Goal: Information Seeking & Learning: Find specific fact

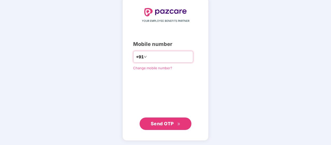
type input "**********"
click at [160, 123] on span "Send OTP" at bounding box center [162, 123] width 23 height 5
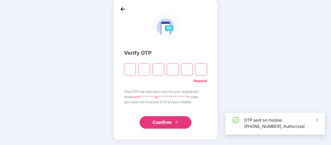
scroll to position [24, 0]
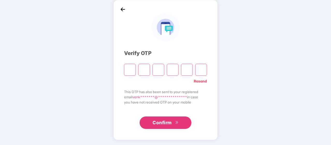
type input "*"
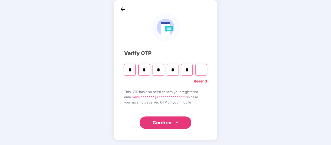
type input "*"
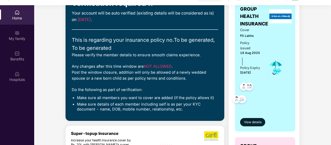
scroll to position [0, 0]
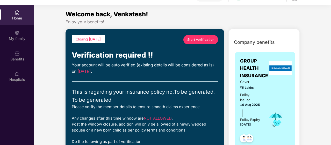
click at [203, 38] on span "Start verification" at bounding box center [200, 39] width 27 height 5
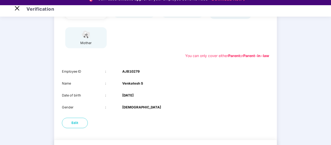
scroll to position [102, 0]
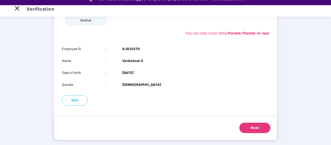
click at [262, 125] on button "Next" at bounding box center [254, 127] width 31 height 10
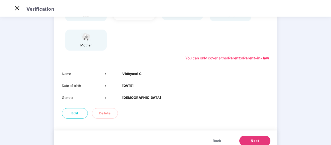
scroll to position [90, 0]
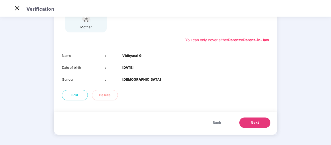
click at [258, 122] on span "Next" at bounding box center [254, 122] width 8 height 5
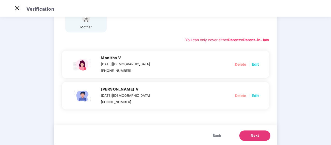
click at [253, 135] on span "Next" at bounding box center [254, 135] width 8 height 5
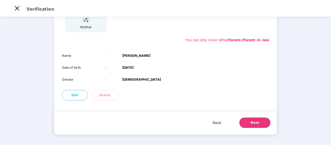
click at [257, 123] on span "Next" at bounding box center [254, 122] width 8 height 5
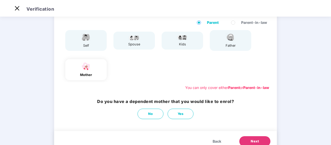
scroll to position [61, 0]
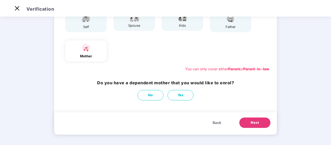
click at [257, 122] on span "Next" at bounding box center [254, 122] width 8 height 5
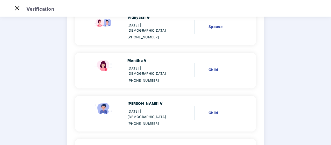
scroll to position [149, 0]
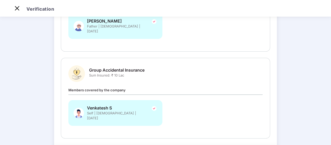
scroll to position [182, 0]
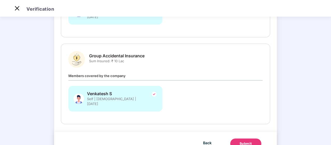
click at [246, 138] on button "Submit" at bounding box center [245, 143] width 31 height 10
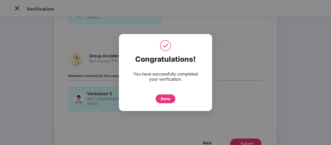
click at [165, 99] on div "Done" at bounding box center [165, 99] width 9 height 6
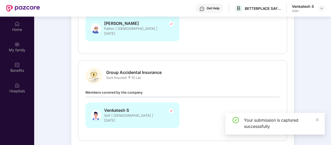
scroll to position [29, 0]
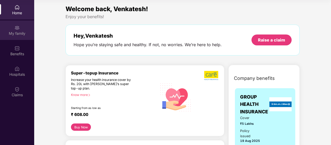
click at [15, 30] on img at bounding box center [16, 27] width 5 height 5
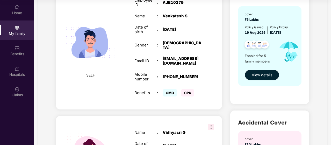
scroll to position [78, 0]
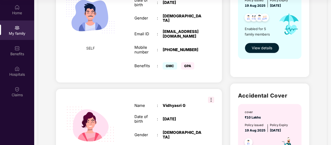
click at [262, 48] on span "View details" at bounding box center [262, 48] width 20 height 6
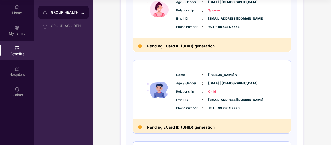
scroll to position [0, 0]
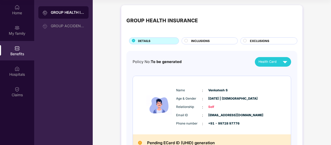
click at [210, 41] on div "INCLUSIONS" at bounding box center [211, 41] width 46 height 5
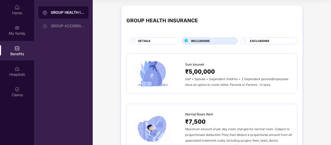
click at [281, 39] on div "EXCLUSIONS" at bounding box center [270, 41] width 47 height 5
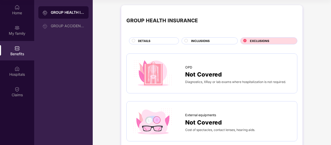
click at [208, 40] on span "INCLUSIONS" at bounding box center [200, 41] width 19 height 5
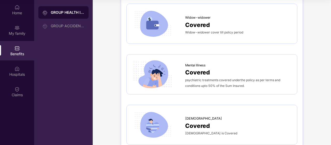
scroll to position [1179, 0]
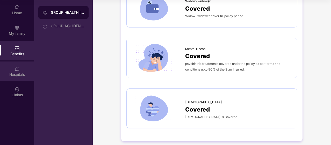
click at [19, 70] on img at bounding box center [16, 68] width 5 height 5
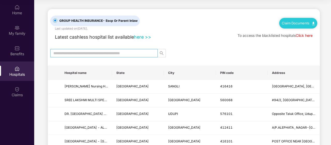
click at [93, 54] on input "text" at bounding box center [101, 53] width 97 height 6
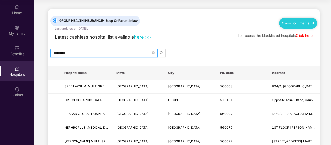
type input "*********"
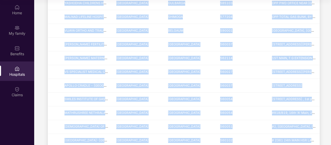
scroll to position [648, 0]
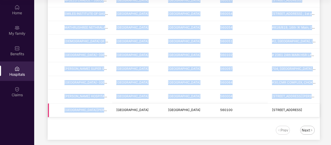
drag, startPoint x: 64, startPoint y: 71, endPoint x: 316, endPoint y: 111, distance: 255.4
copy table "Hospital name State City PIN code Address SREE LAKSHMI MULTI SPECIALITY HOSPITA…"
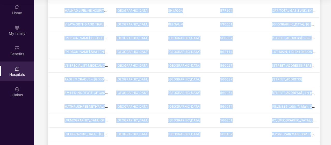
scroll to position [467, 0]
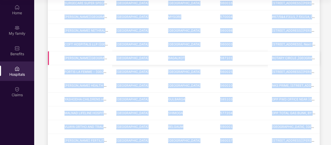
click at [163, 57] on td "[GEOGRAPHIC_DATA]" at bounding box center [138, 58] width 52 height 14
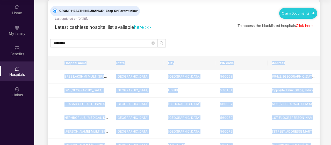
scroll to position [0, 0]
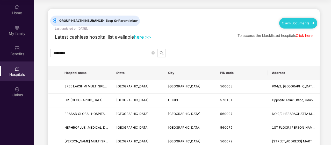
click at [196, 53] on div "*********" at bounding box center [184, 53] width 272 height 8
click at [153, 52] on icon "close-circle" at bounding box center [152, 52] width 3 height 3
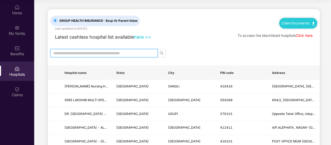
click at [305, 35] on link "Click here" at bounding box center [304, 35] width 17 height 4
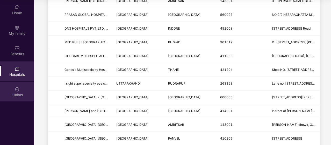
scroll to position [362, 0]
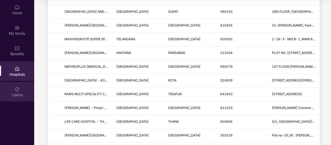
click at [15, 91] on img at bounding box center [16, 88] width 5 height 5
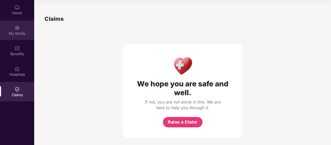
click at [17, 28] on img at bounding box center [16, 27] width 5 height 5
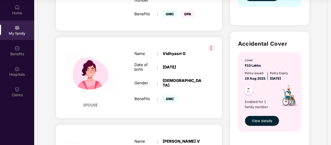
scroll to position [52, 0]
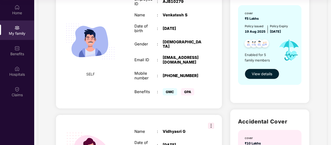
click at [169, 88] on span "GMC" at bounding box center [170, 91] width 14 height 7
click at [189, 88] on span "GPA" at bounding box center [187, 91] width 13 height 7
click at [260, 74] on span "View details" at bounding box center [262, 74] width 20 height 6
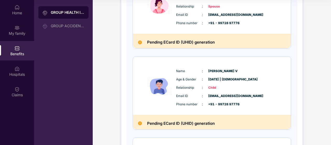
scroll to position [26, 0]
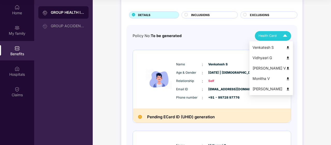
click at [290, 47] on img at bounding box center [288, 48] width 4 height 4
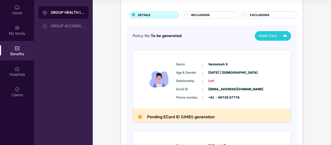
scroll to position [0, 0]
